Goal: Find specific page/section: Find specific page/section

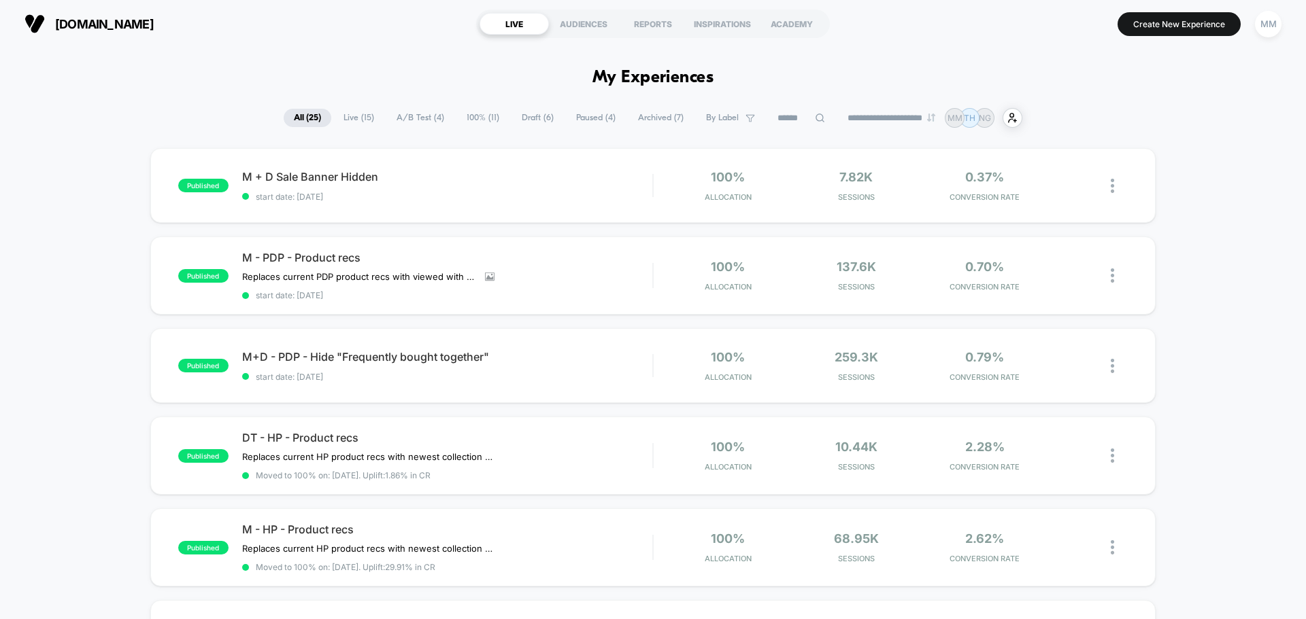
click at [481, 113] on span "100% ( 11 )" at bounding box center [482, 118] width 53 height 18
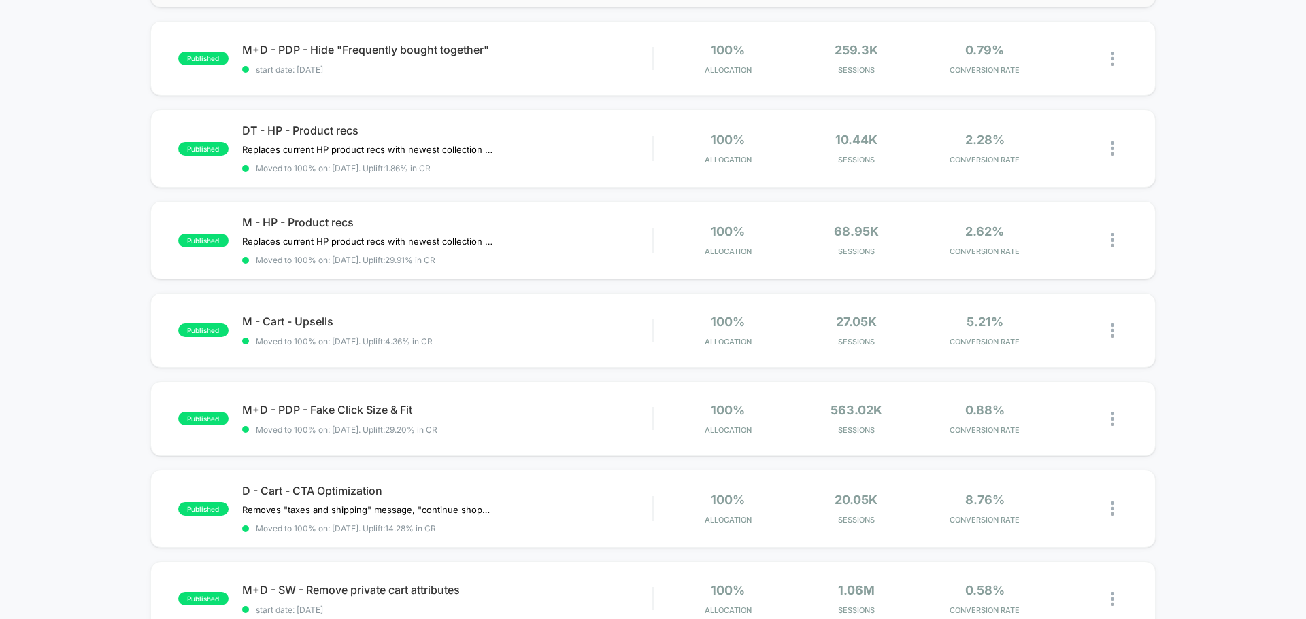
scroll to position [340, 0]
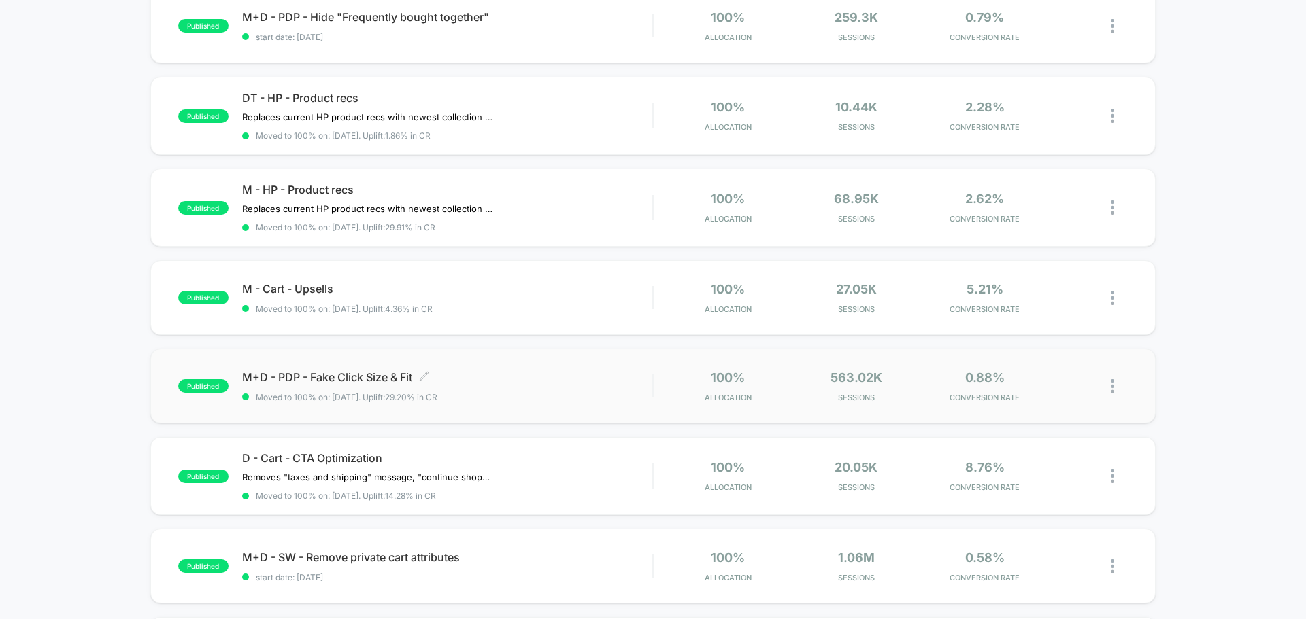
click at [300, 380] on span "M+D - PDP - Fake Click Size & Fit Click to edit experience details" at bounding box center [447, 378] width 410 height 14
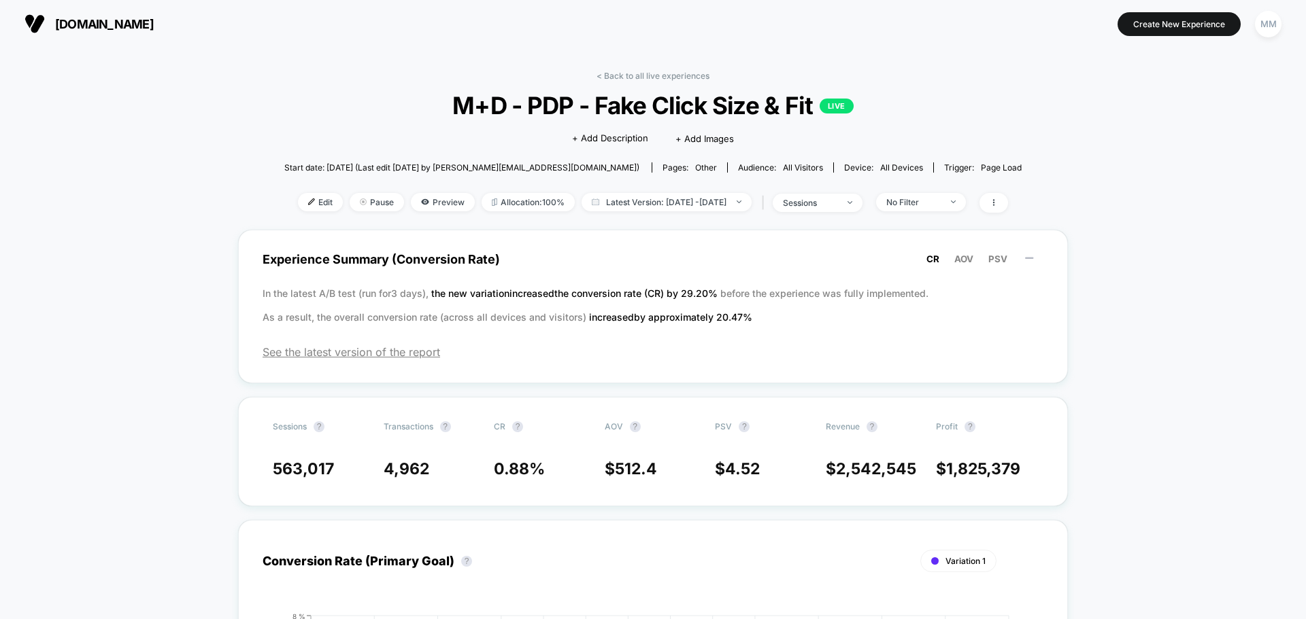
drag, startPoint x: 1108, startPoint y: 295, endPoint x: 1104, endPoint y: 273, distance: 22.1
